Goal: Transaction & Acquisition: Download file/media

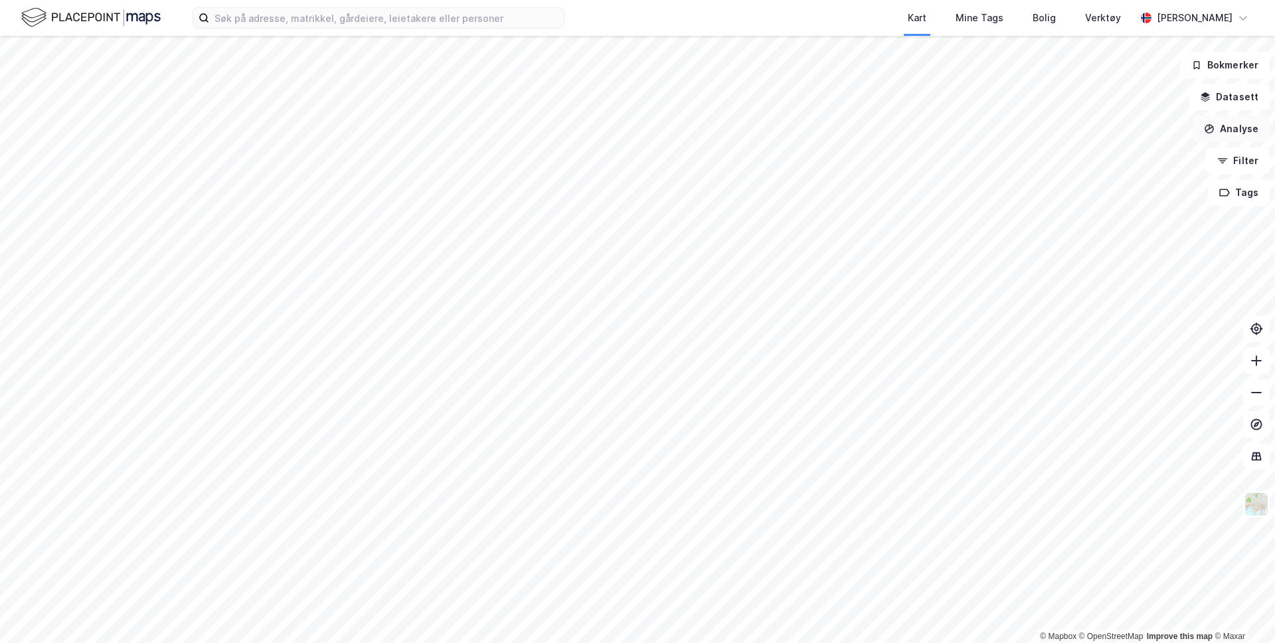
click at [1245, 128] on button "Analyse" at bounding box center [1230, 129] width 77 height 27
click at [1238, 89] on button "Datasett" at bounding box center [1228, 97] width 81 height 27
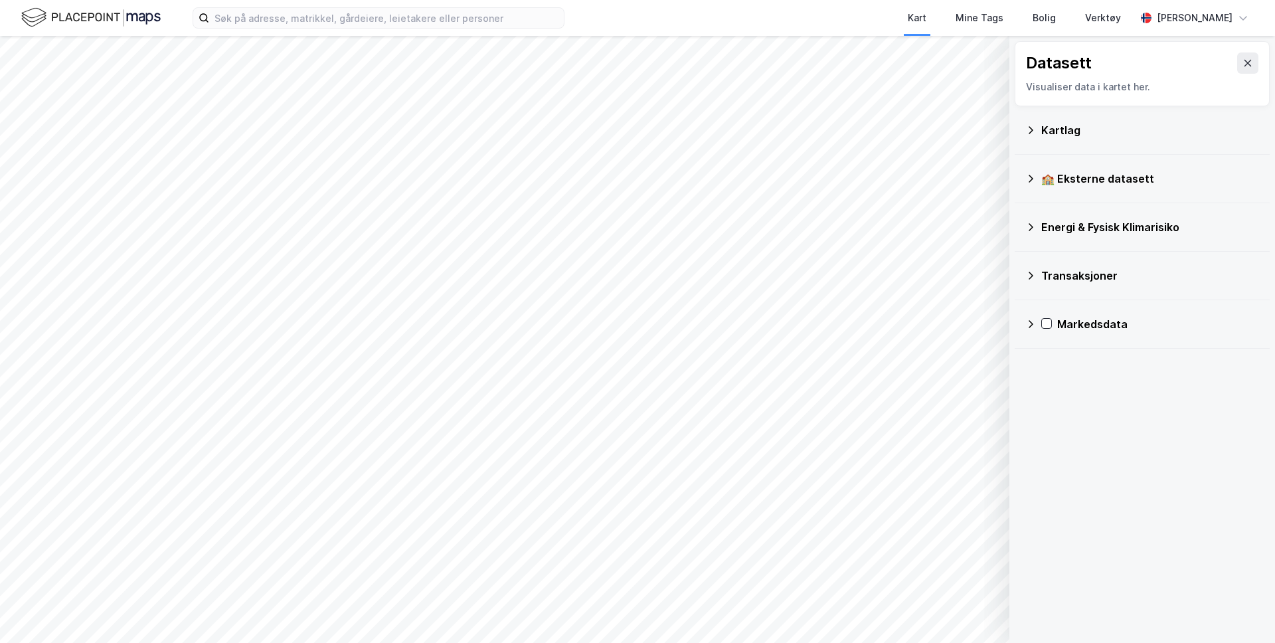
click at [1073, 129] on div "Kartlag" at bounding box center [1150, 130] width 218 height 16
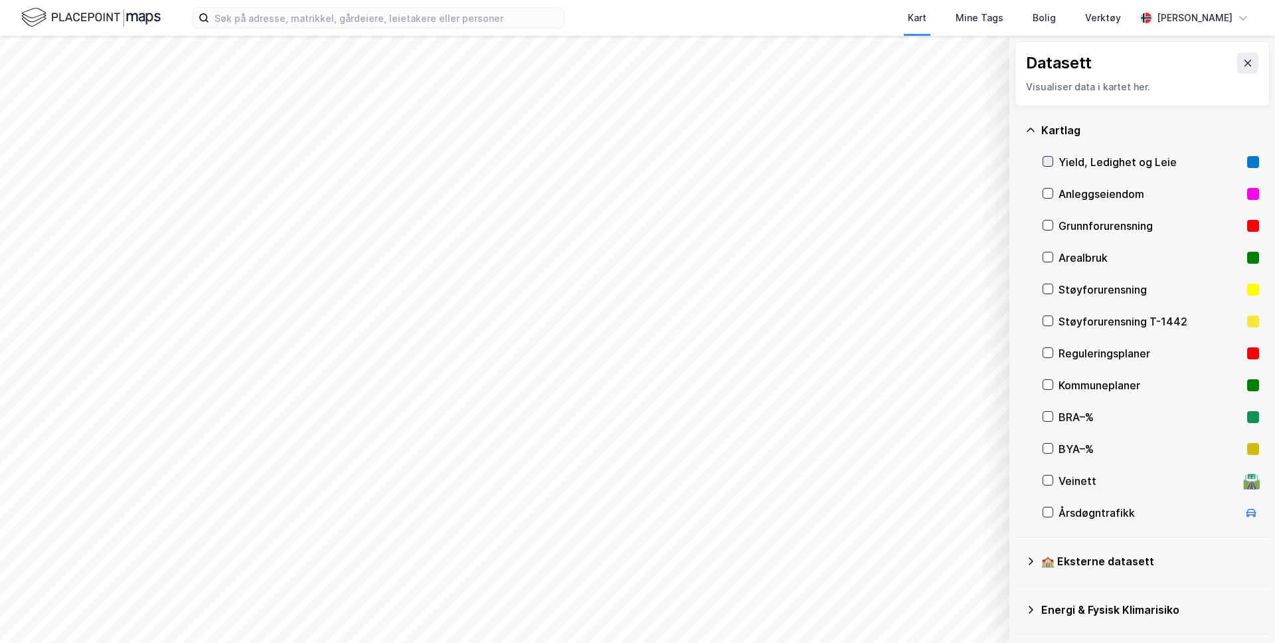
click at [1051, 158] on icon at bounding box center [1047, 161] width 9 height 9
click at [1249, 65] on icon at bounding box center [1247, 63] width 7 height 7
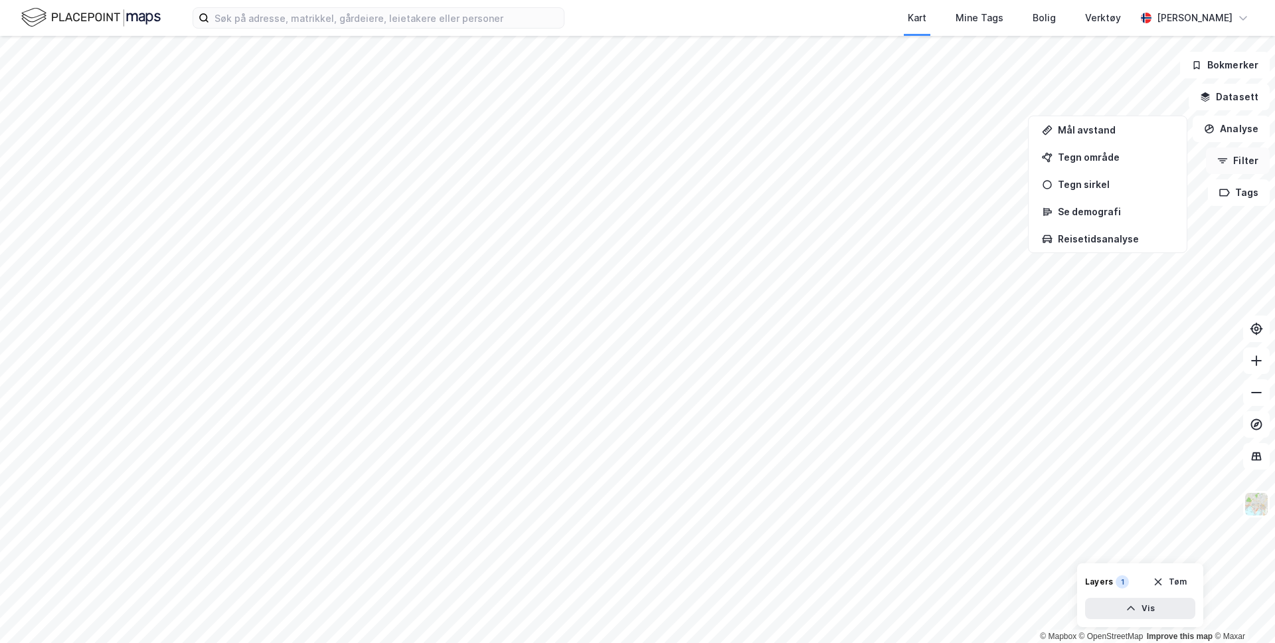
click at [1235, 157] on button "Filter" at bounding box center [1237, 160] width 64 height 27
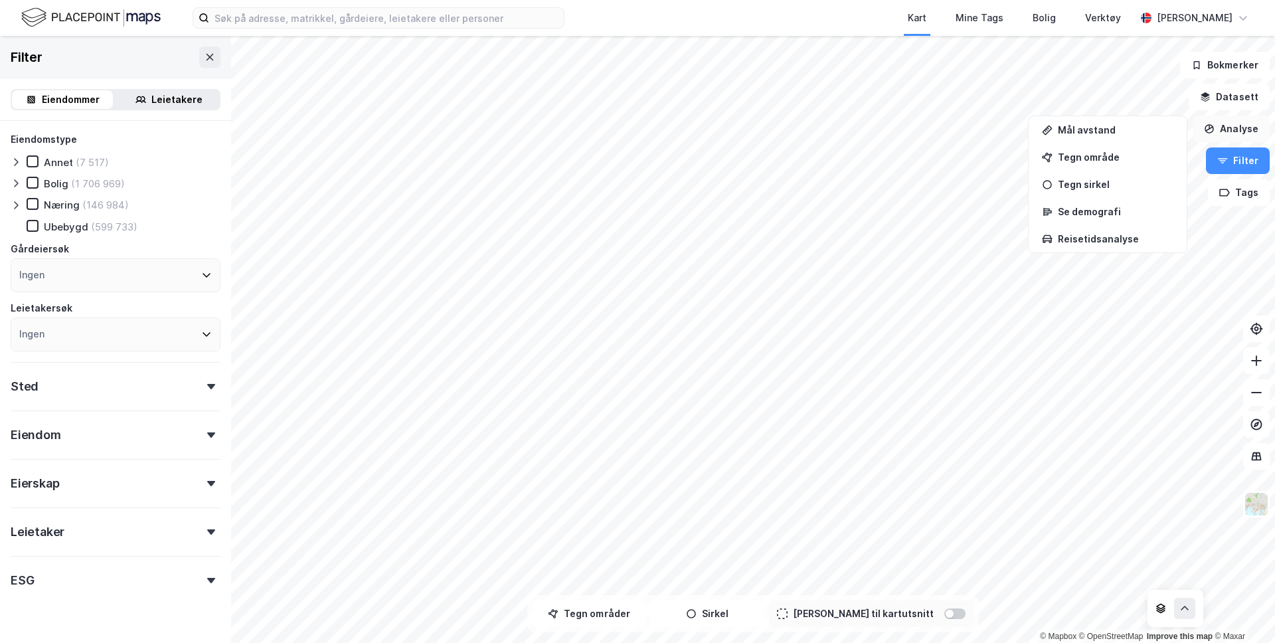
click at [1207, 123] on icon "button" at bounding box center [1209, 128] width 11 height 11
click at [1217, 102] on button "Datasett" at bounding box center [1228, 97] width 81 height 27
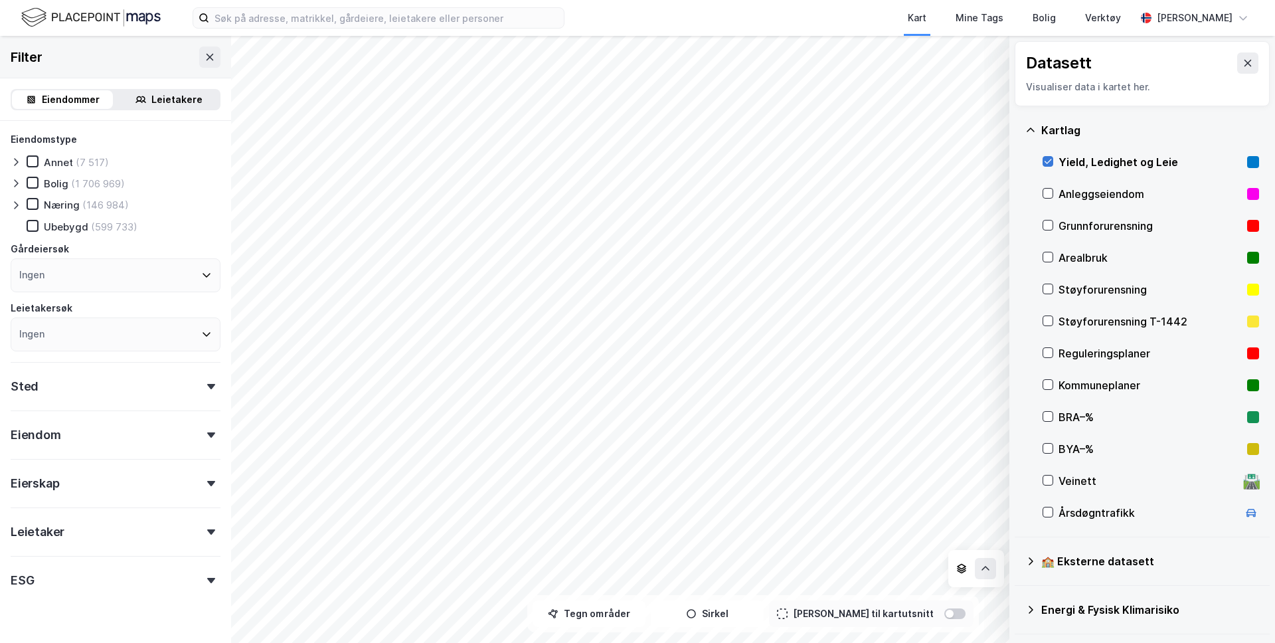
click at [1051, 160] on icon at bounding box center [1047, 161] width 9 height 9
click at [1256, 63] on button at bounding box center [1247, 62] width 21 height 21
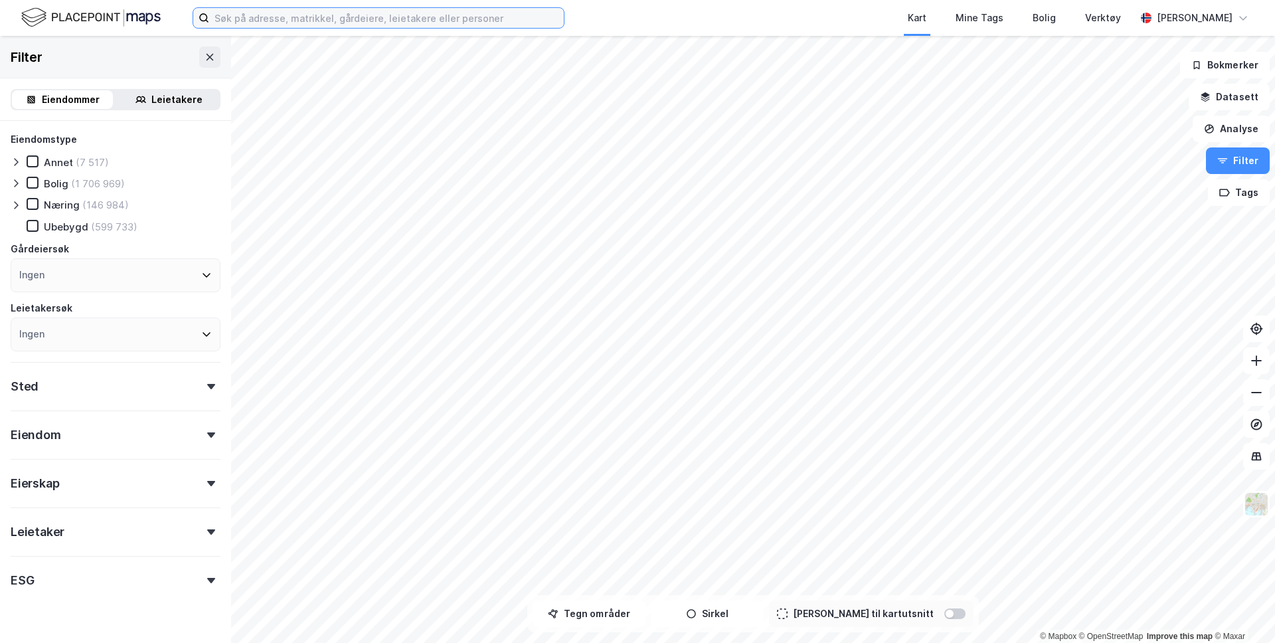
click at [265, 21] on input at bounding box center [386, 18] width 354 height 20
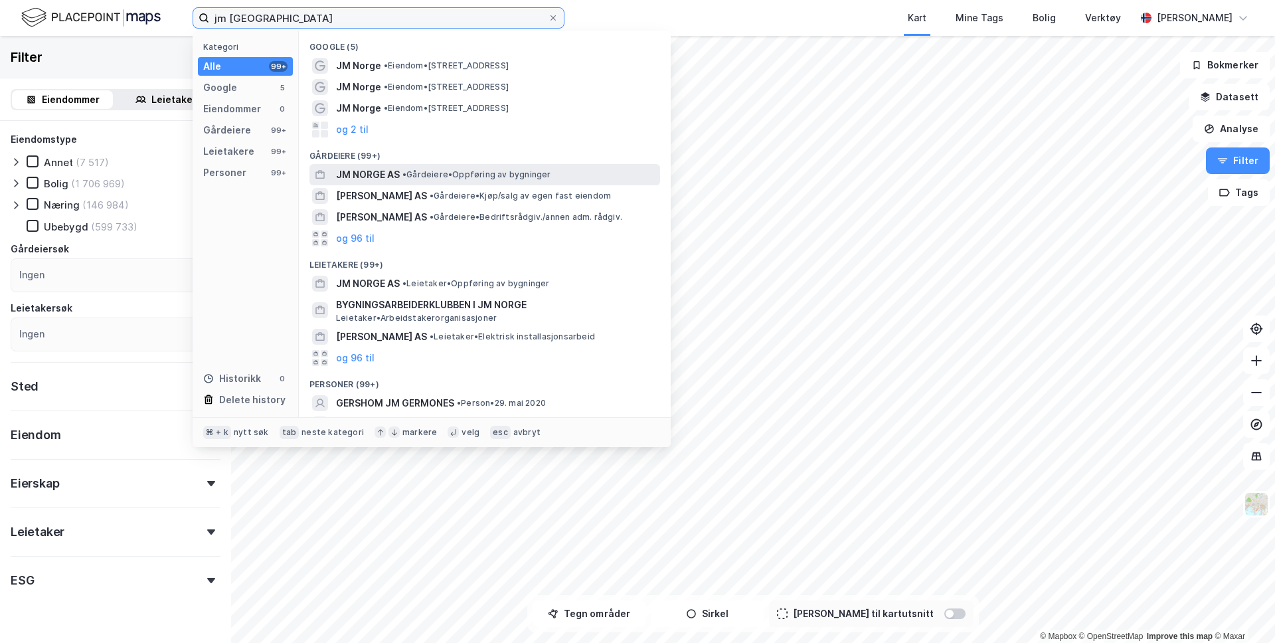
type input "jm [GEOGRAPHIC_DATA]"
click at [383, 171] on span "JM NORGE AS" at bounding box center [368, 175] width 64 height 16
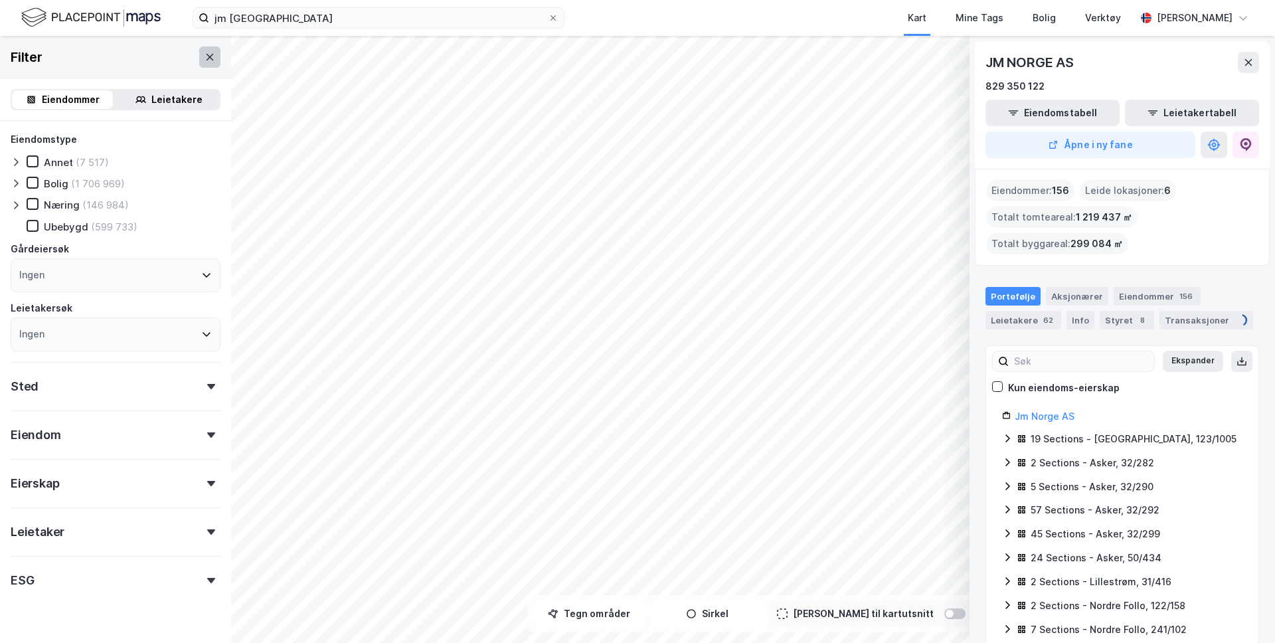
click at [213, 57] on icon at bounding box center [209, 57] width 11 height 11
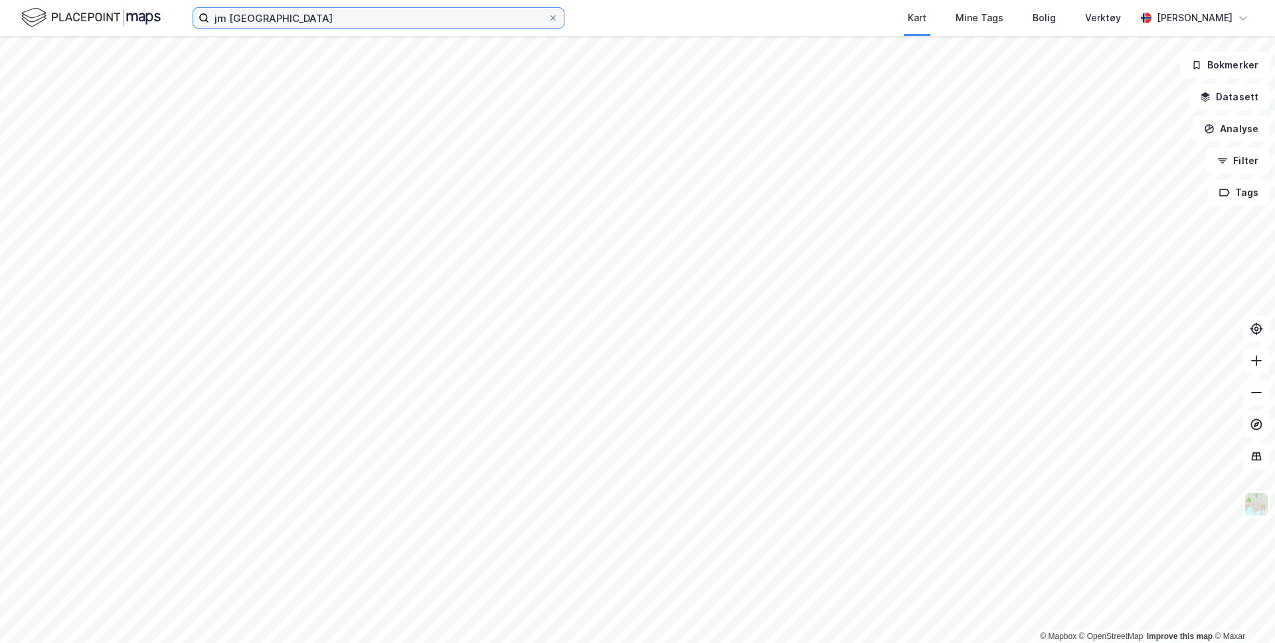
click at [482, 15] on input "jm [GEOGRAPHIC_DATA]" at bounding box center [378, 18] width 339 height 20
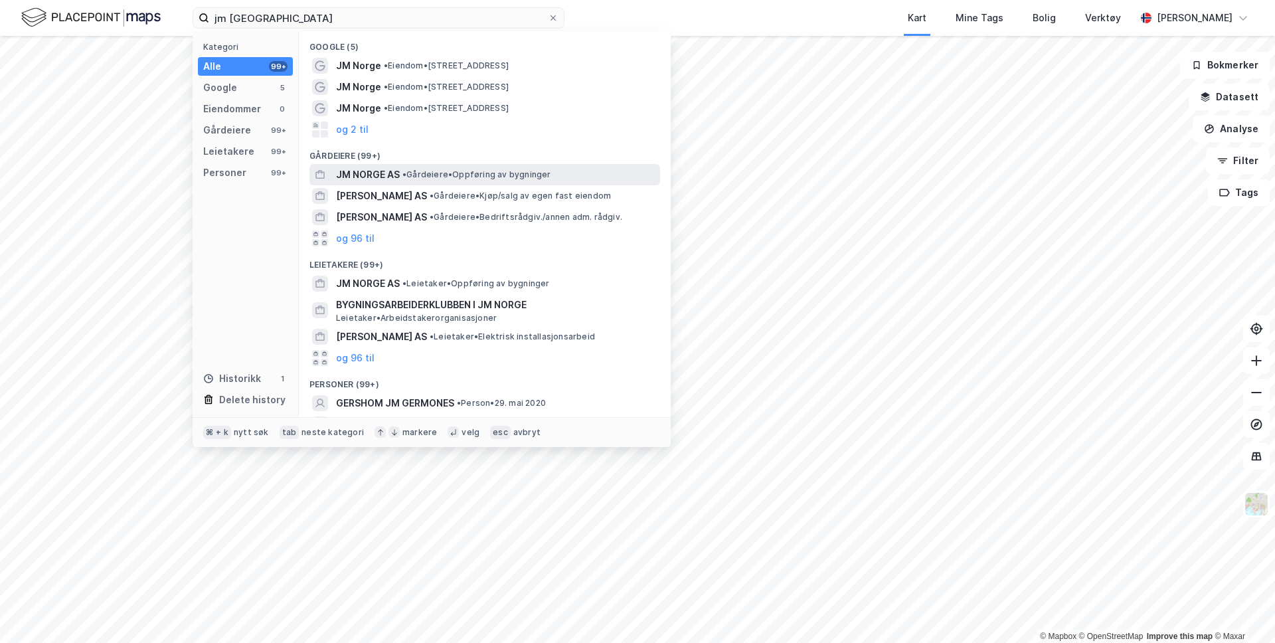
click at [368, 176] on span "JM NORGE AS" at bounding box center [368, 175] width 64 height 16
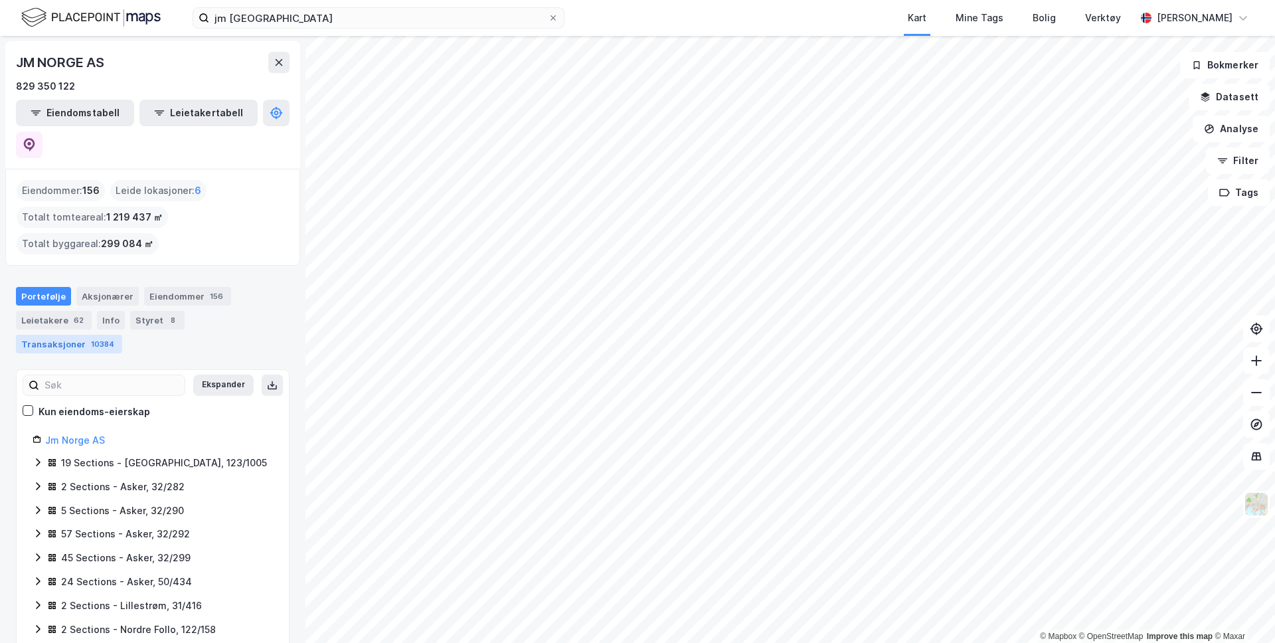
click at [122, 335] on div "Transaksjoner 10384" at bounding box center [69, 344] width 106 height 19
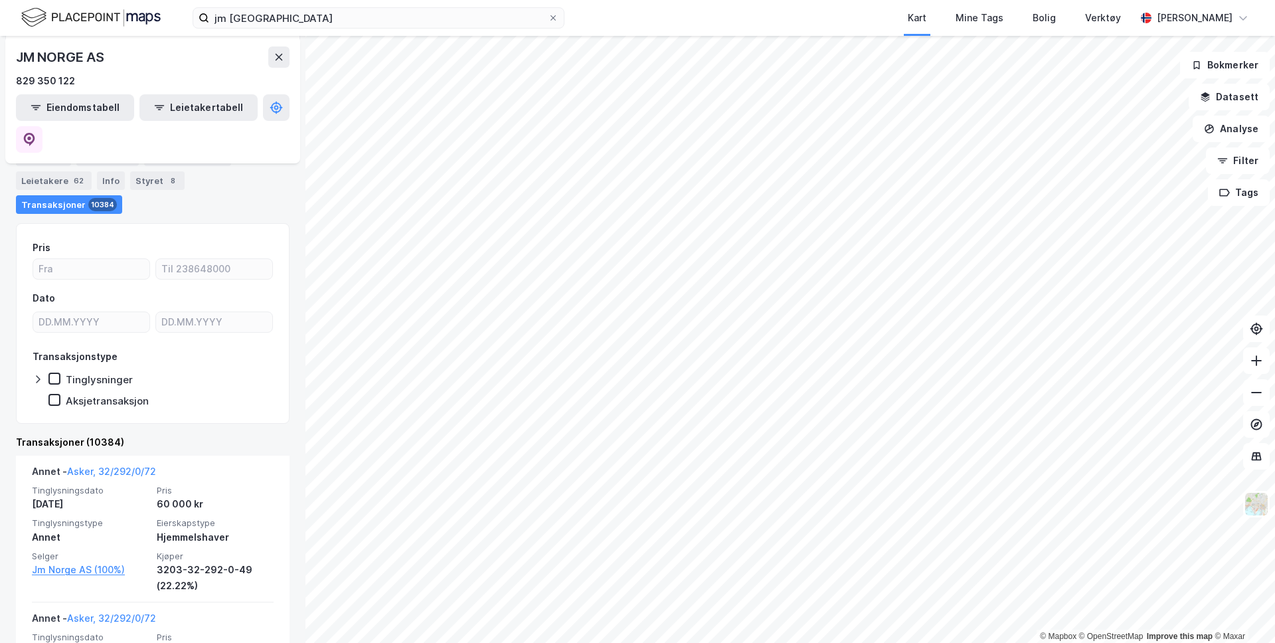
scroll to position [50, 0]
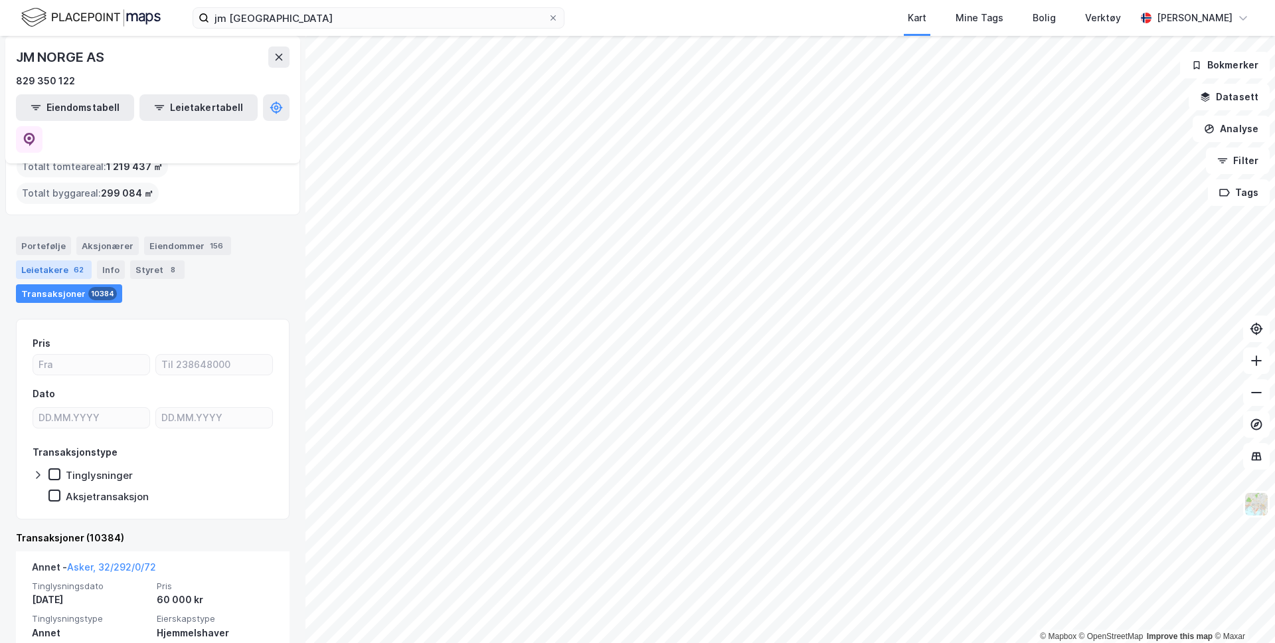
click at [37, 260] on div "Leietakere 62" at bounding box center [54, 269] width 76 height 19
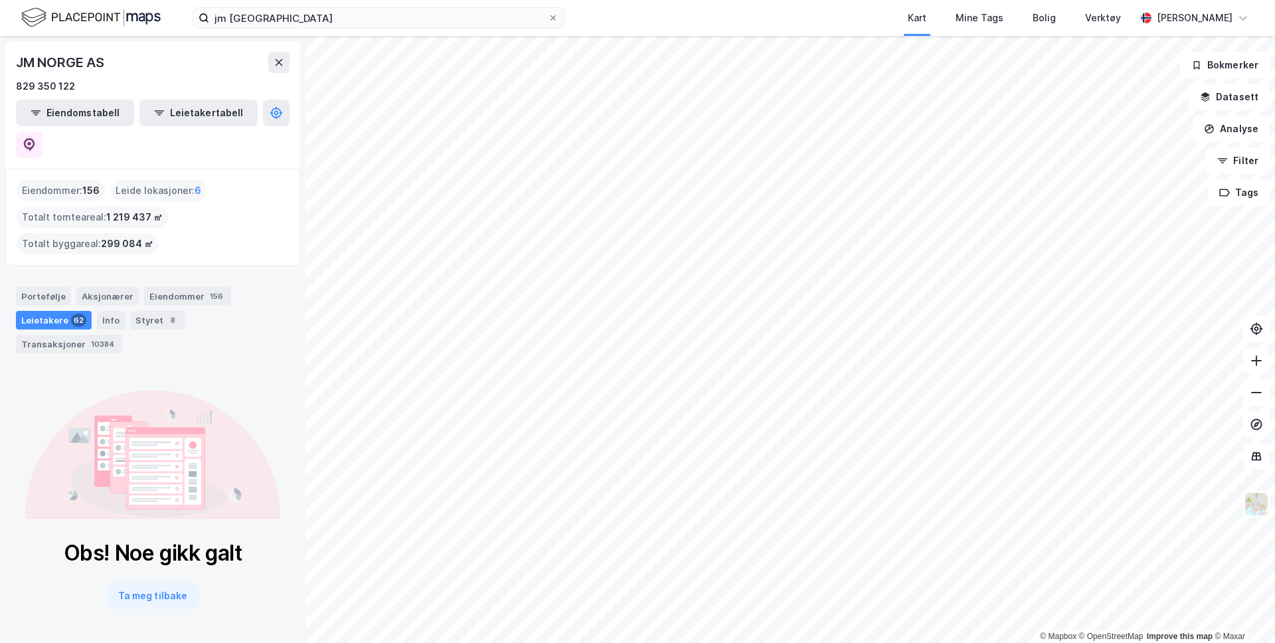
click at [51, 311] on div "Leietakere 62" at bounding box center [54, 320] width 76 height 19
click at [161, 119] on button "Leietakertabell" at bounding box center [198, 113] width 118 height 27
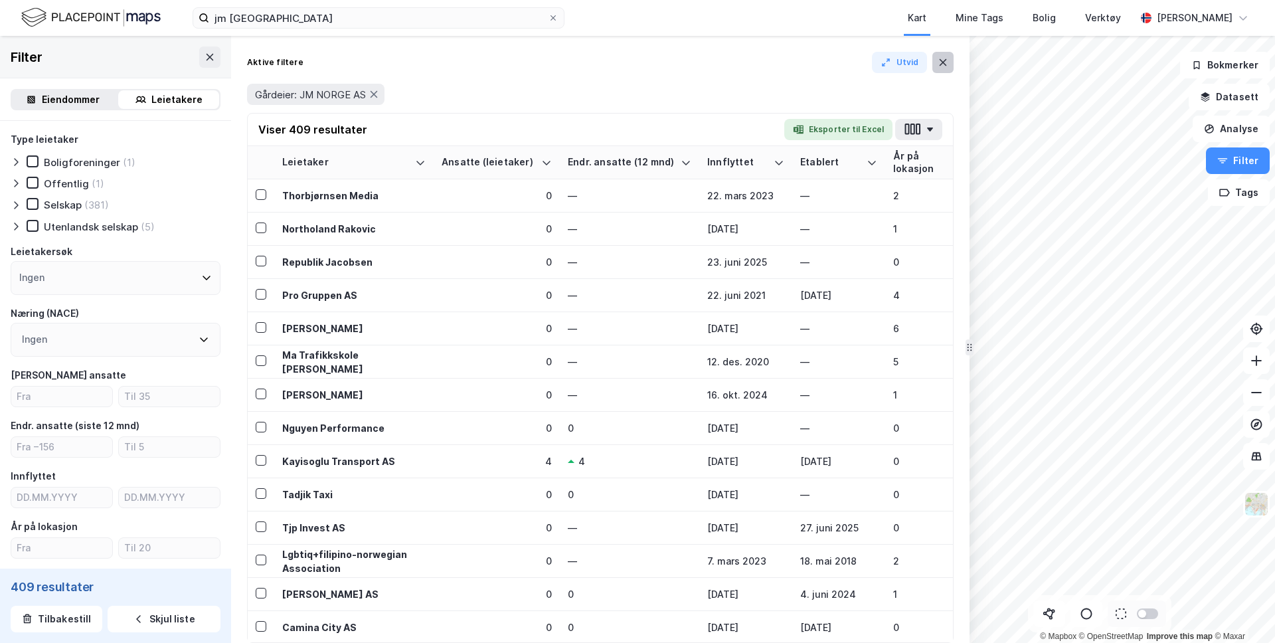
click at [946, 69] on button at bounding box center [942, 62] width 21 height 21
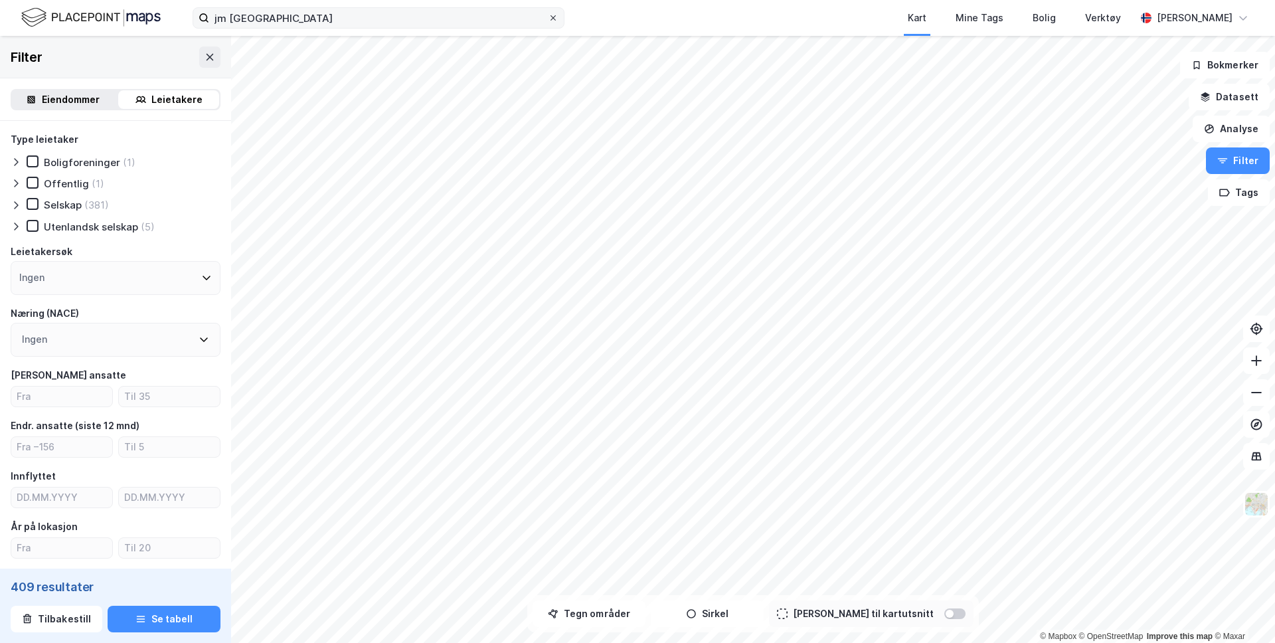
click at [554, 21] on icon at bounding box center [553, 18] width 8 height 8
click at [548, 21] on input "jm [GEOGRAPHIC_DATA]" at bounding box center [378, 18] width 339 height 20
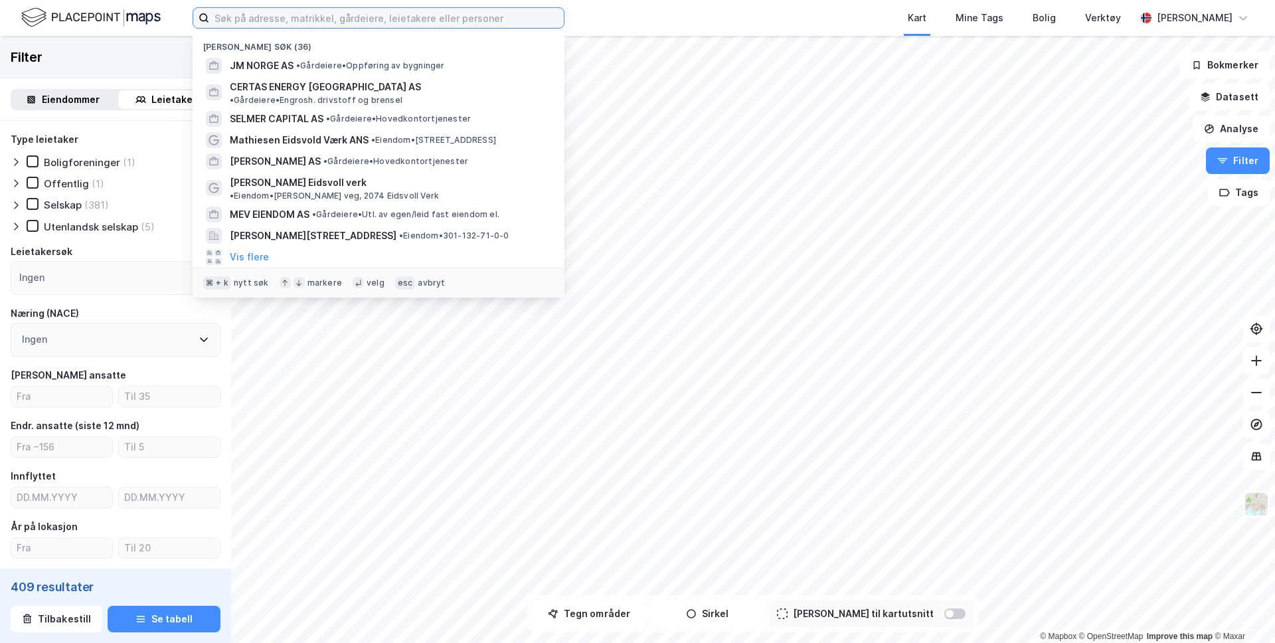
click at [520, 19] on input at bounding box center [386, 18] width 354 height 20
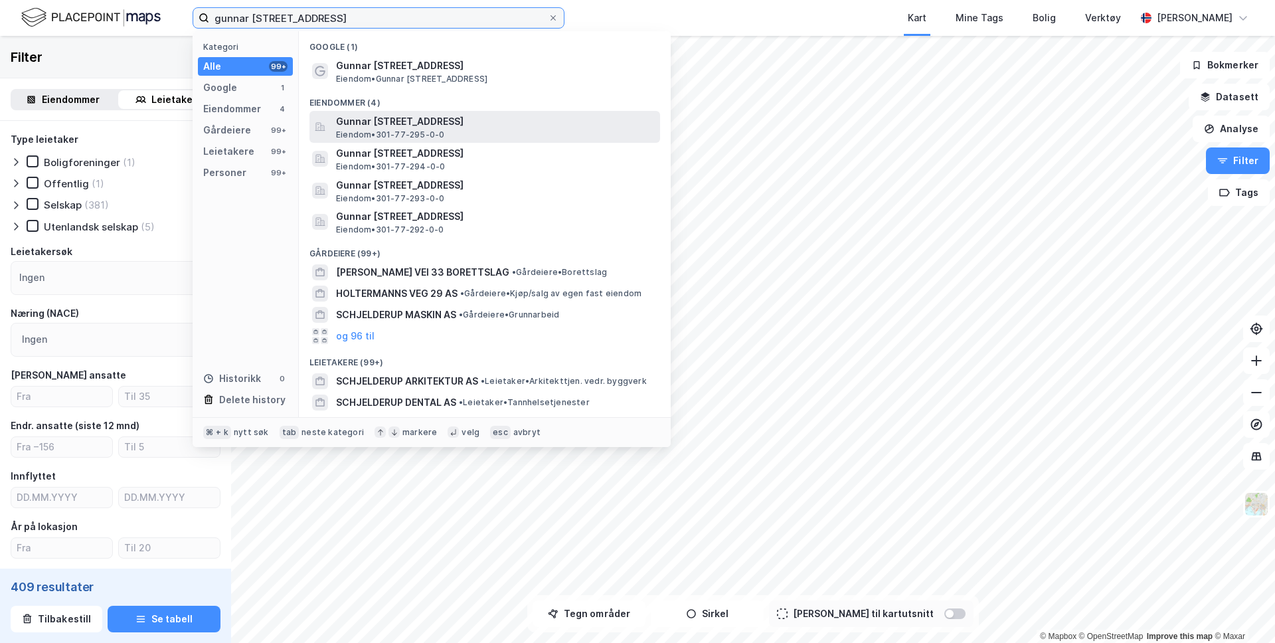
type input "gunnar [STREET_ADDRESS]"
click at [391, 120] on span "Gunnar [STREET_ADDRESS]" at bounding box center [495, 122] width 319 height 16
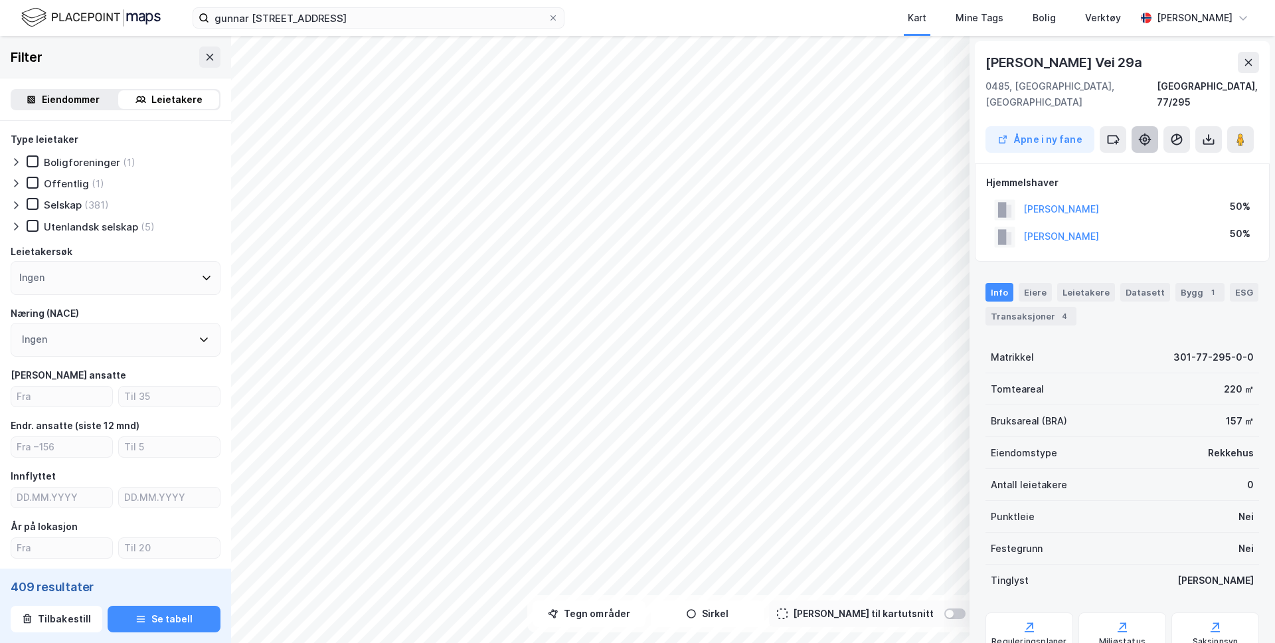
click at [1142, 134] on icon at bounding box center [1144, 139] width 11 height 11
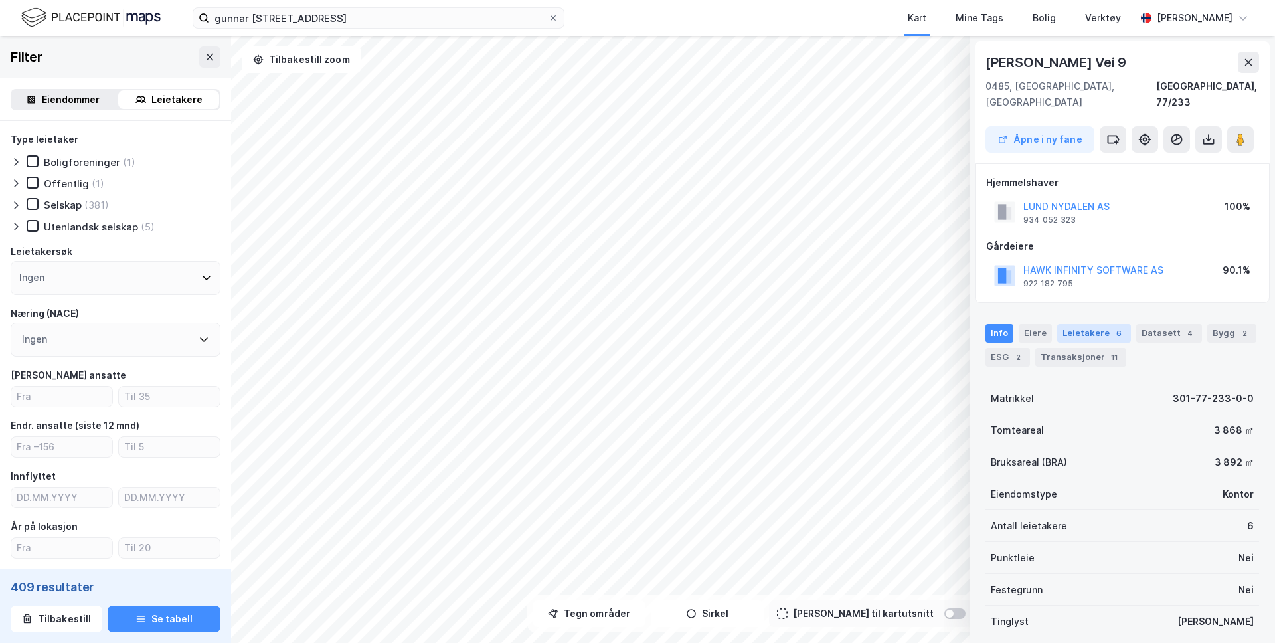
click at [1069, 324] on div "Leietakere 6" at bounding box center [1094, 333] width 74 height 19
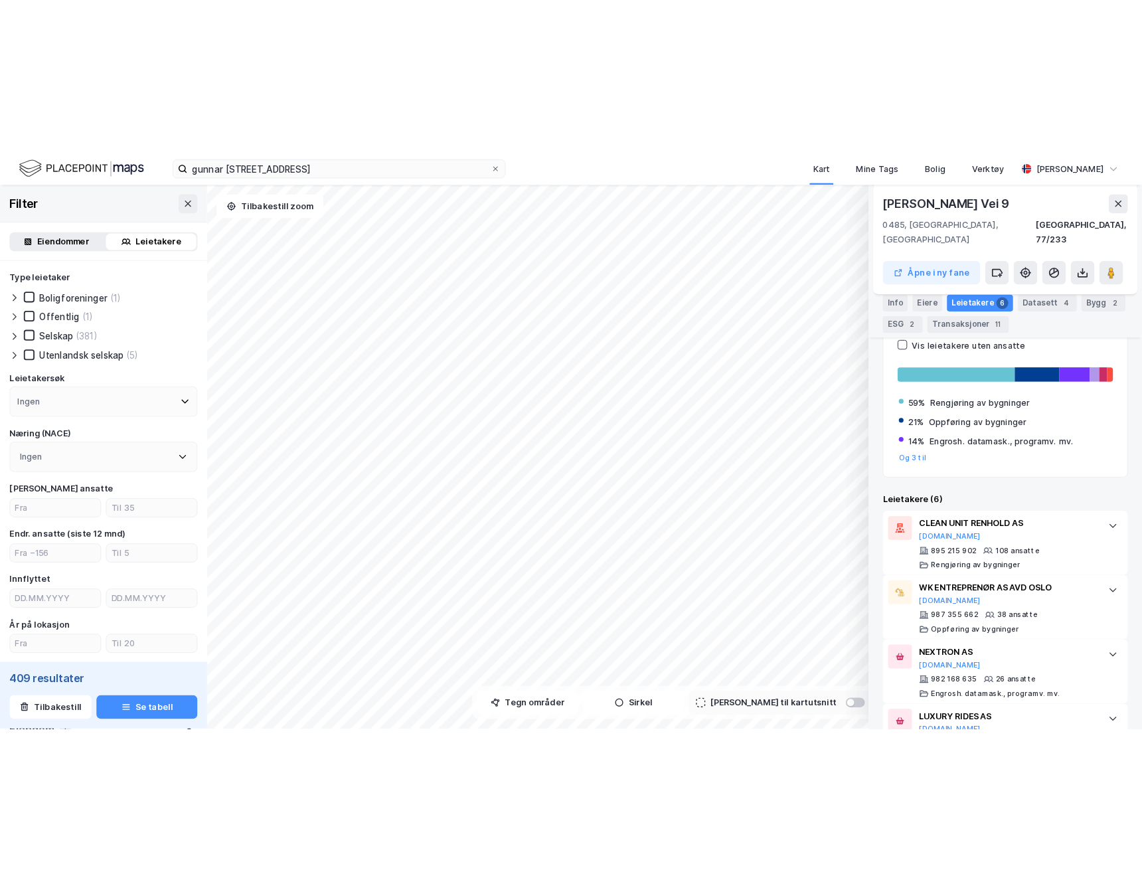
scroll to position [220, 0]
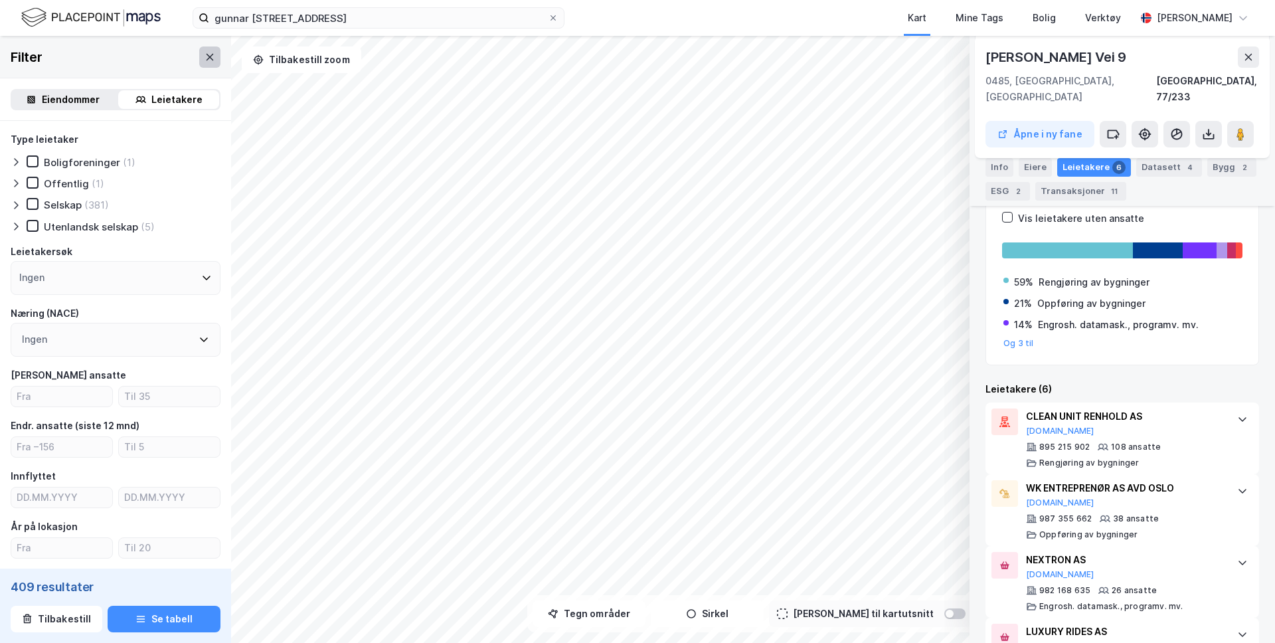
click at [207, 54] on icon at bounding box center [209, 56] width 7 height 7
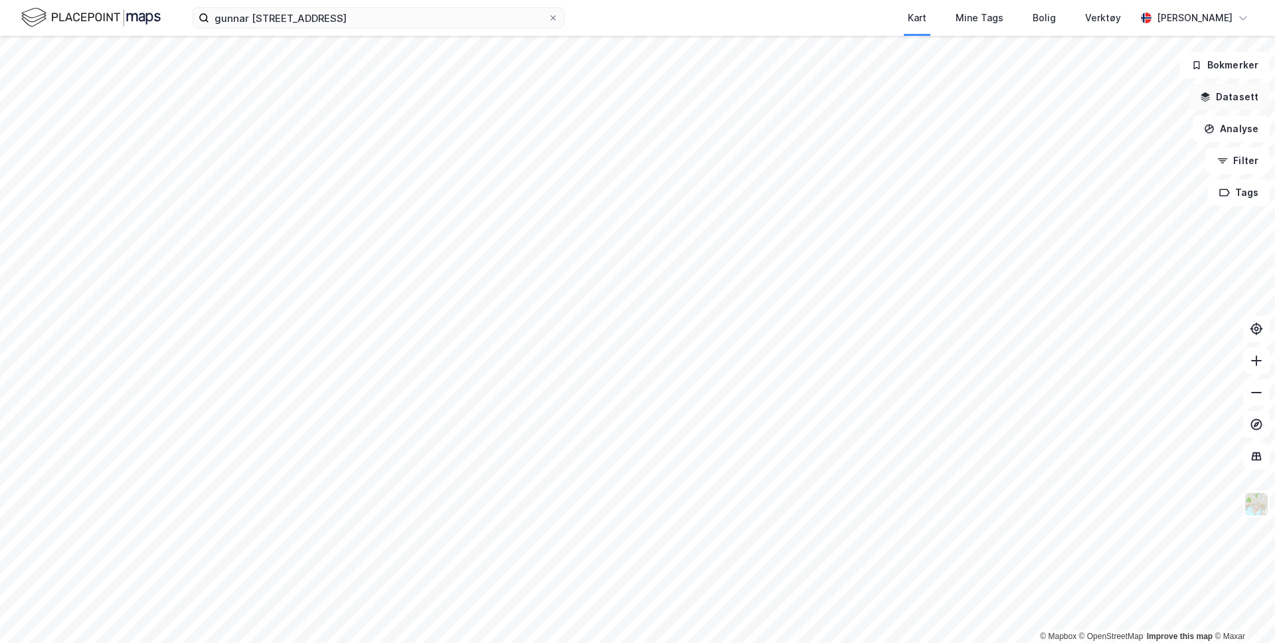
click at [1215, 106] on button "Datasett" at bounding box center [1228, 97] width 81 height 27
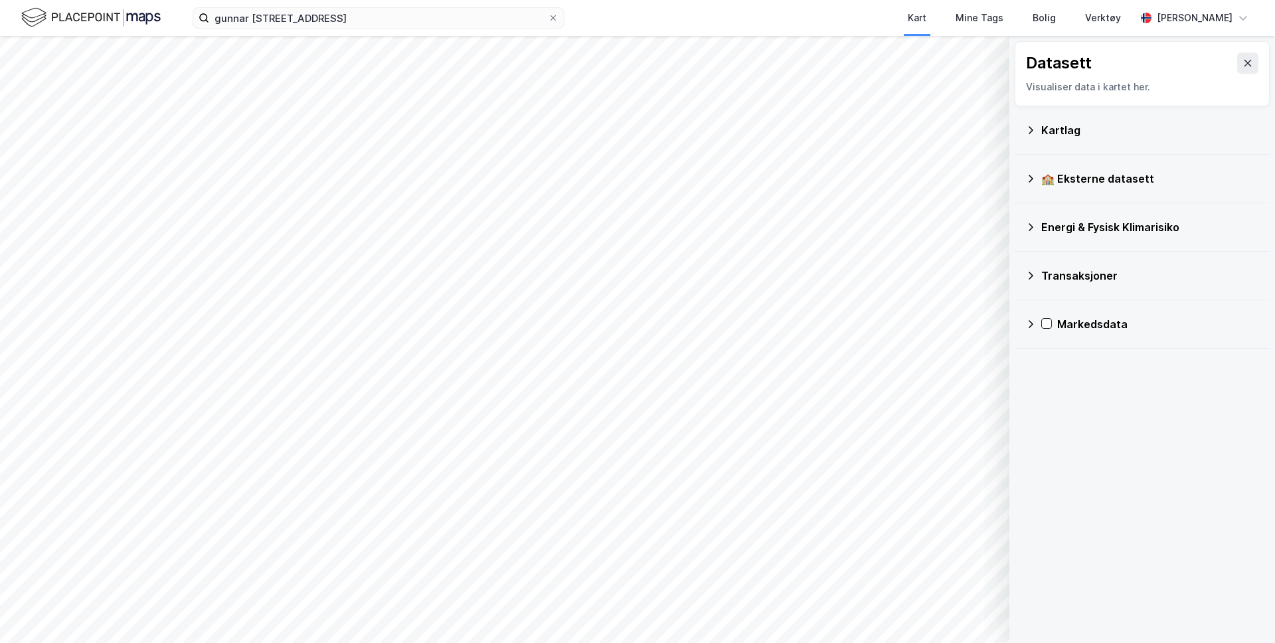
click at [1075, 136] on div "Kartlag" at bounding box center [1150, 130] width 218 height 16
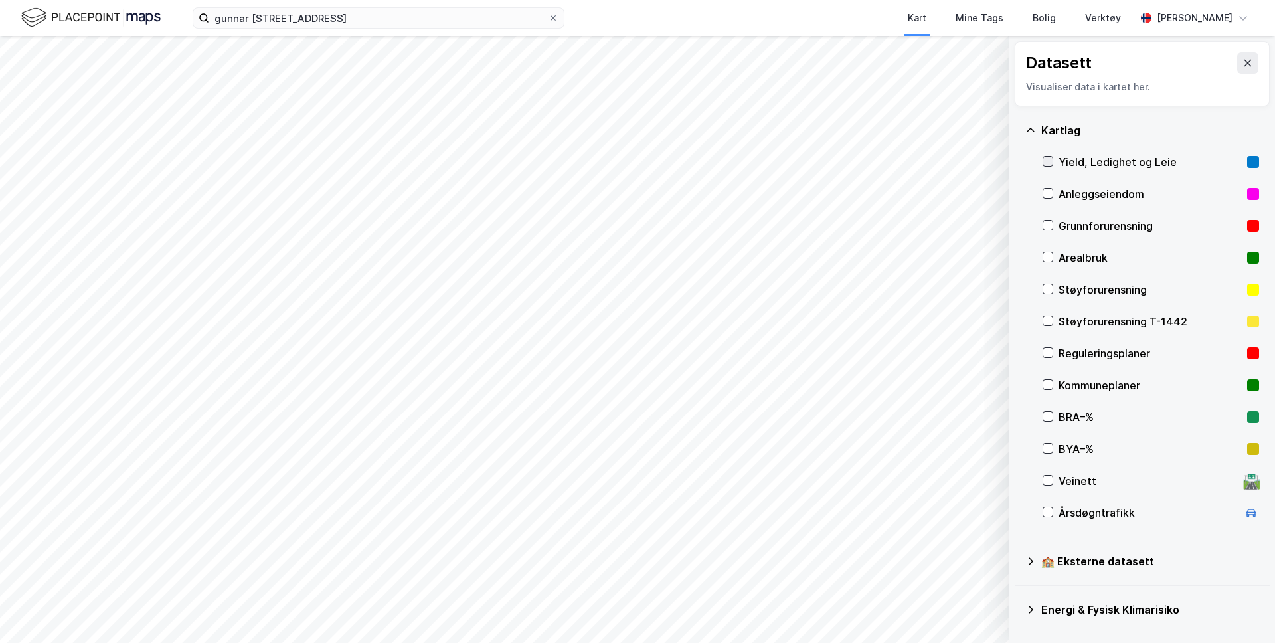
click at [1049, 159] on icon at bounding box center [1047, 161] width 9 height 9
click at [1047, 165] on icon at bounding box center [1047, 161] width 9 height 9
click at [1238, 66] on button at bounding box center [1247, 62] width 21 height 21
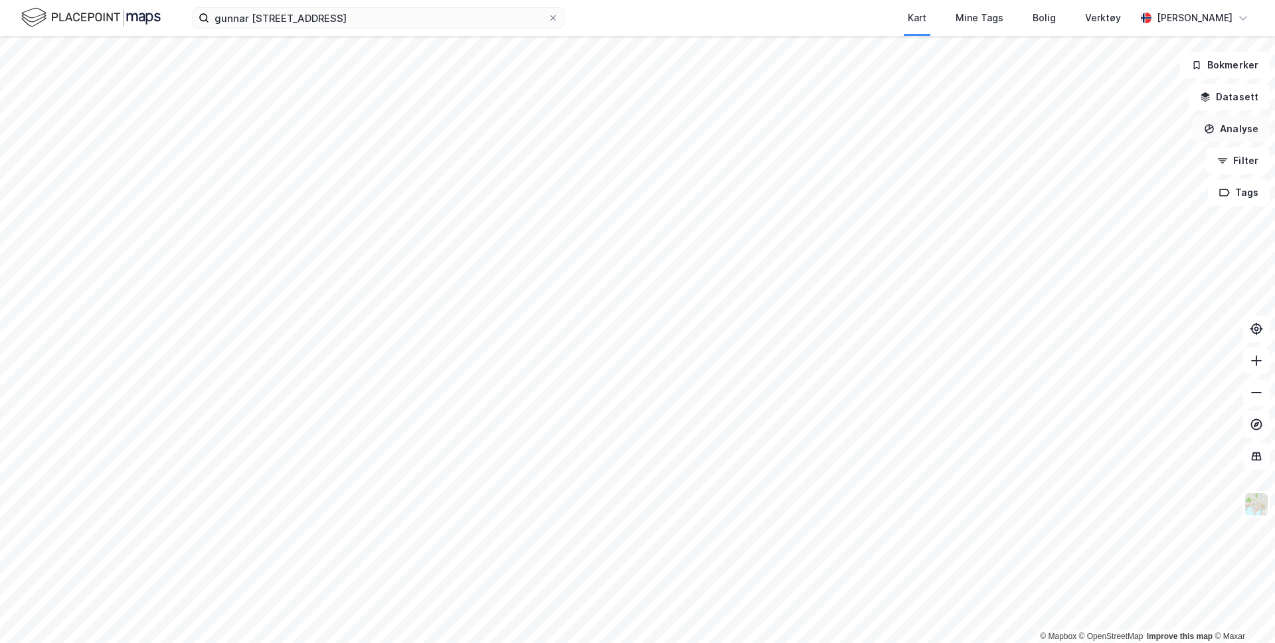
click at [1225, 125] on button "Analyse" at bounding box center [1230, 129] width 77 height 27
click at [1242, 158] on button "Filter" at bounding box center [1237, 160] width 64 height 27
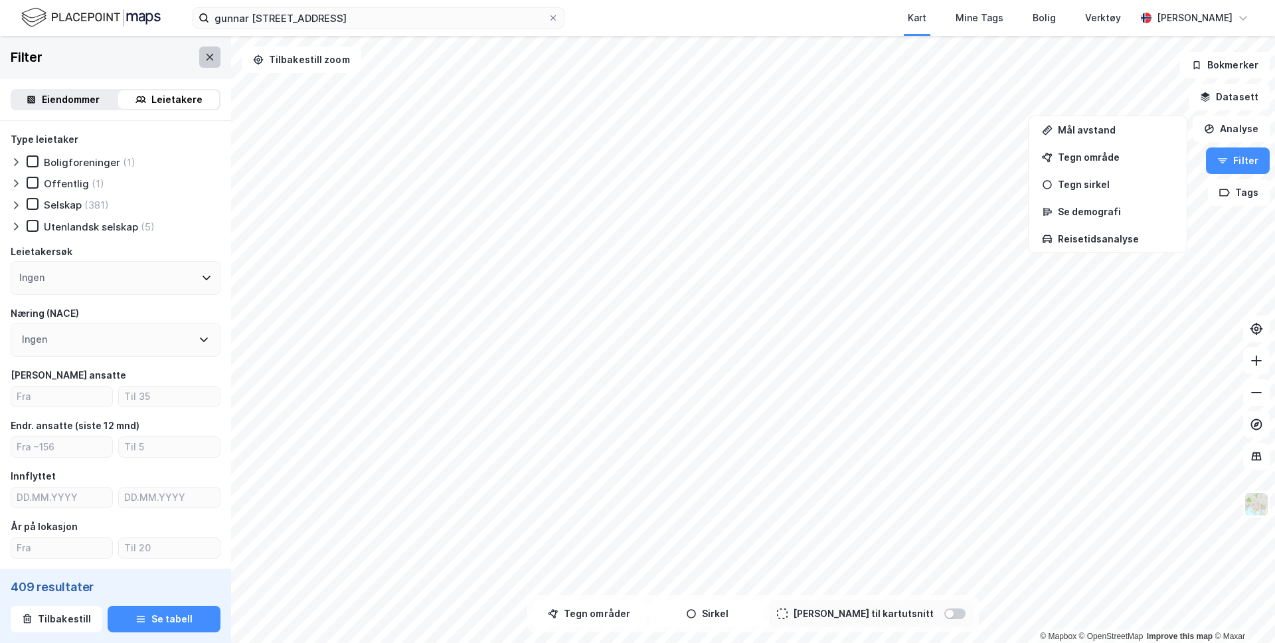
click at [214, 56] on icon at bounding box center [209, 57] width 11 height 11
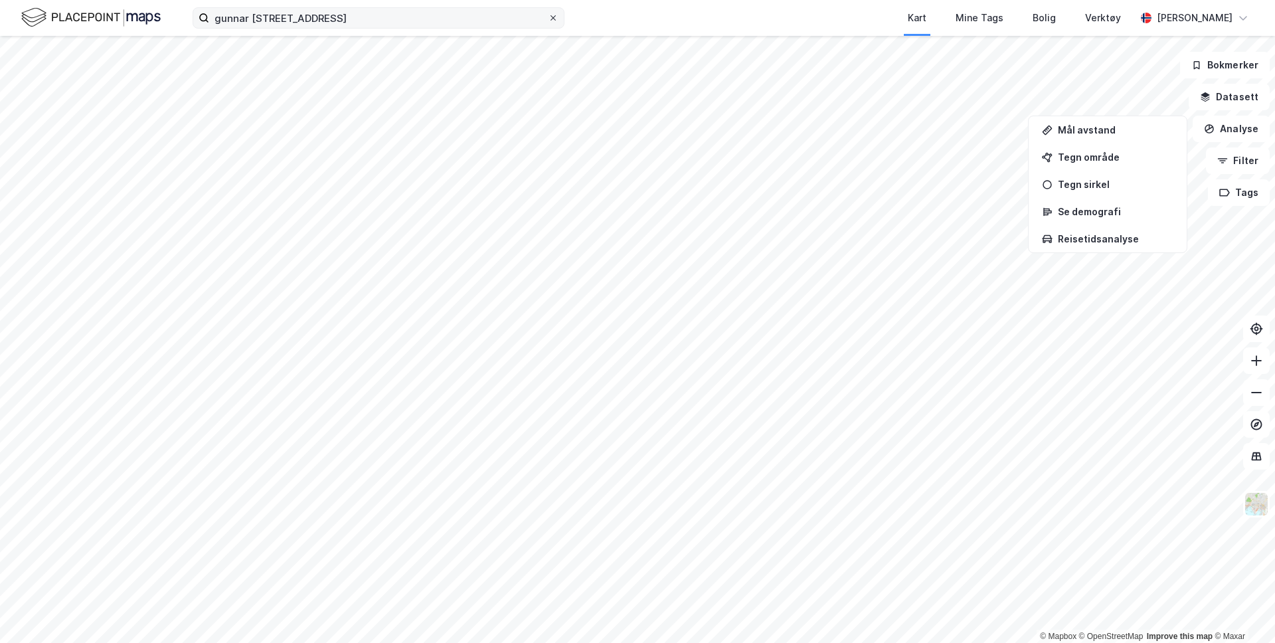
click at [554, 19] on icon at bounding box center [553, 18] width 8 height 8
click at [548, 19] on input "gunnar [STREET_ADDRESS]" at bounding box center [378, 18] width 339 height 20
click at [624, 18] on div "Kart Mine Tags Bolig Verktøy [PERSON_NAME]" at bounding box center [637, 18] width 1275 height 36
click at [1109, 17] on div "Verktøy" at bounding box center [1103, 18] width 36 height 16
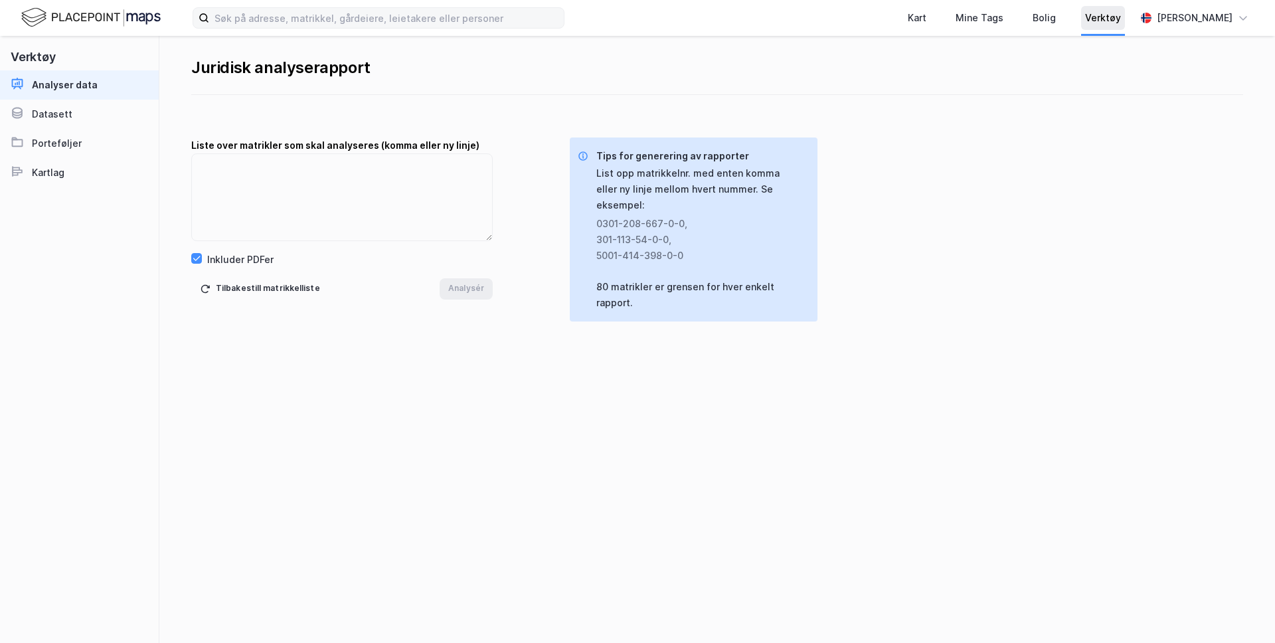
click at [1093, 25] on div "Verktøy" at bounding box center [1103, 18] width 36 height 16
click at [114, 15] on img at bounding box center [90, 17] width 139 height 23
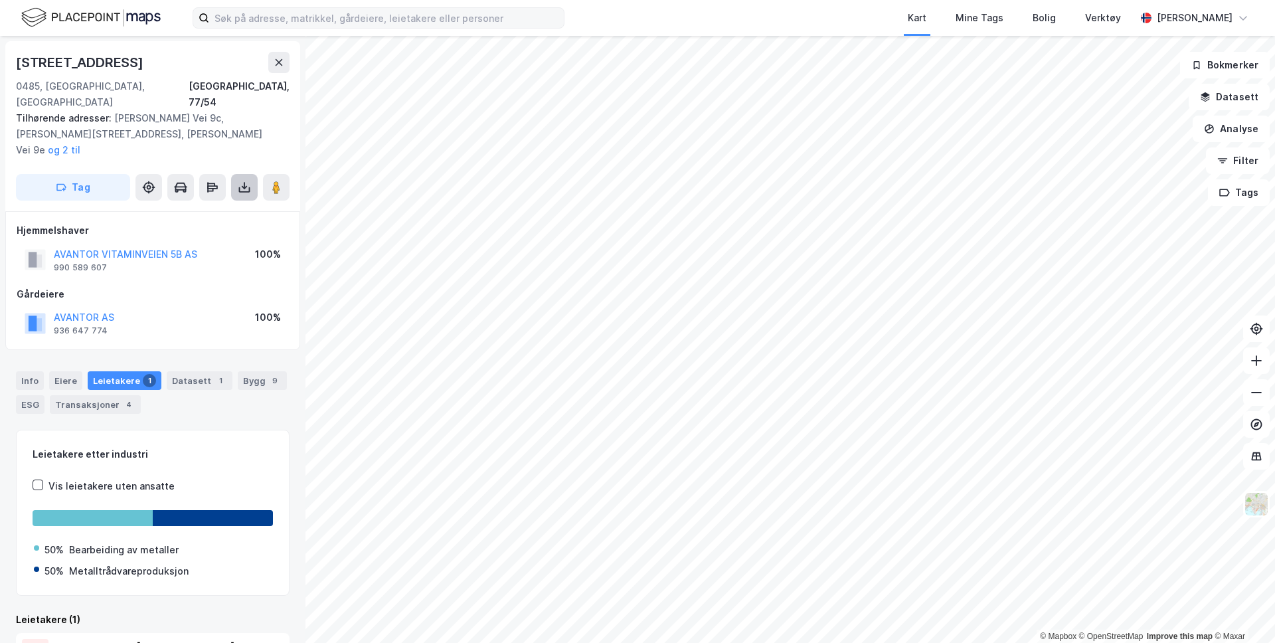
click at [243, 181] on icon at bounding box center [244, 187] width 13 height 13
click at [206, 230] on div "Last ned matrikkelrapport" at bounding box center [195, 235] width 110 height 11
click at [282, 65] on icon at bounding box center [278, 62] width 11 height 11
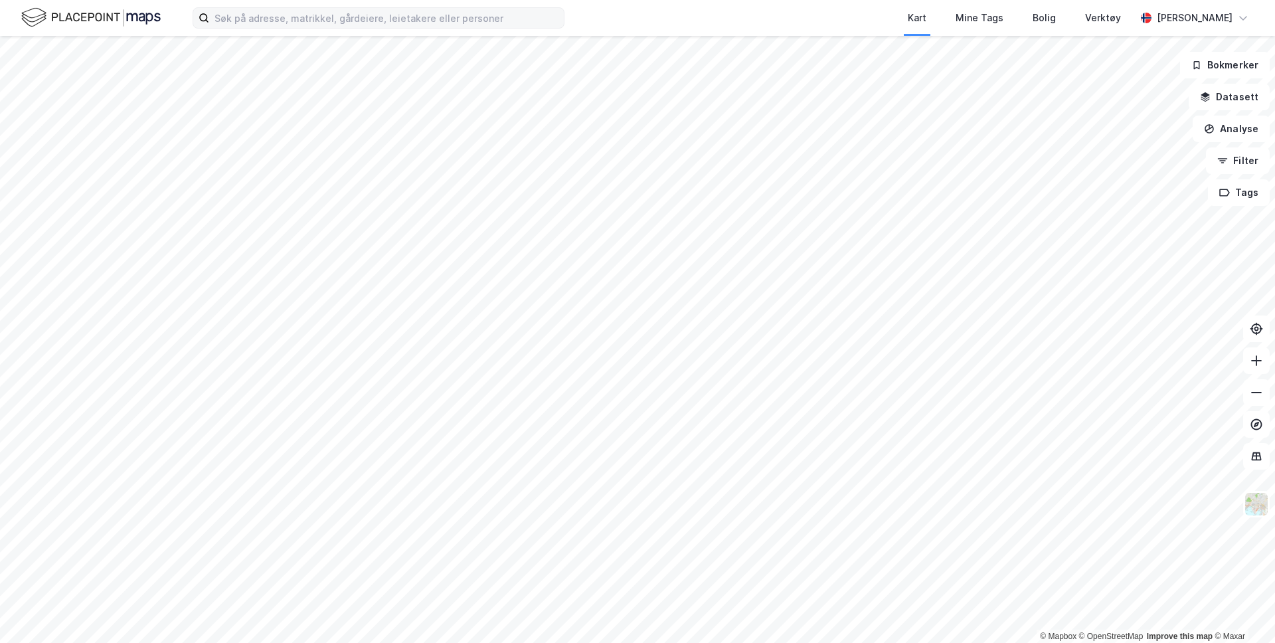
click at [753, 19] on div "Kart Mine Tags Bolig Verktøy" at bounding box center [881, 18] width 507 height 36
